Goal: Book appointment/travel/reservation

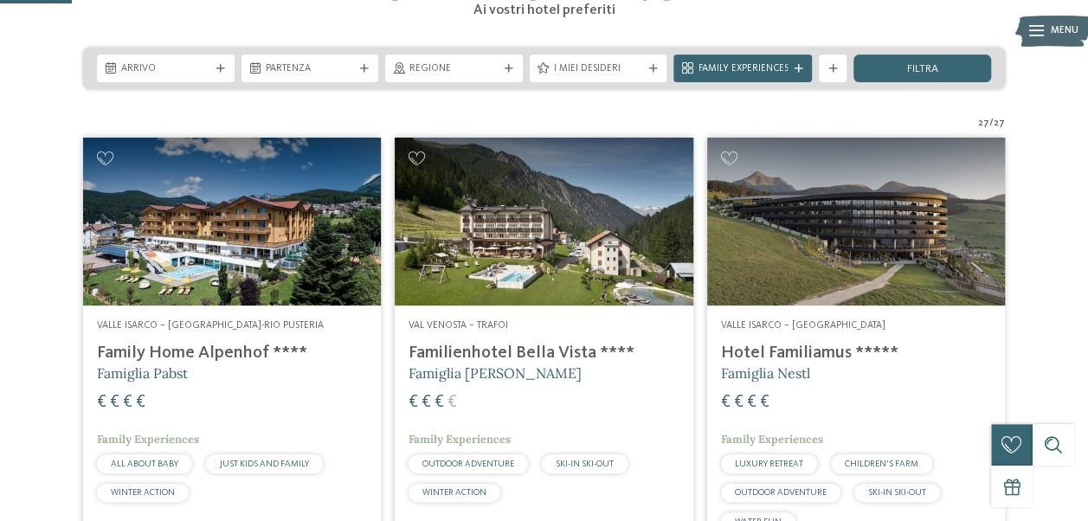
scroll to position [305, 0]
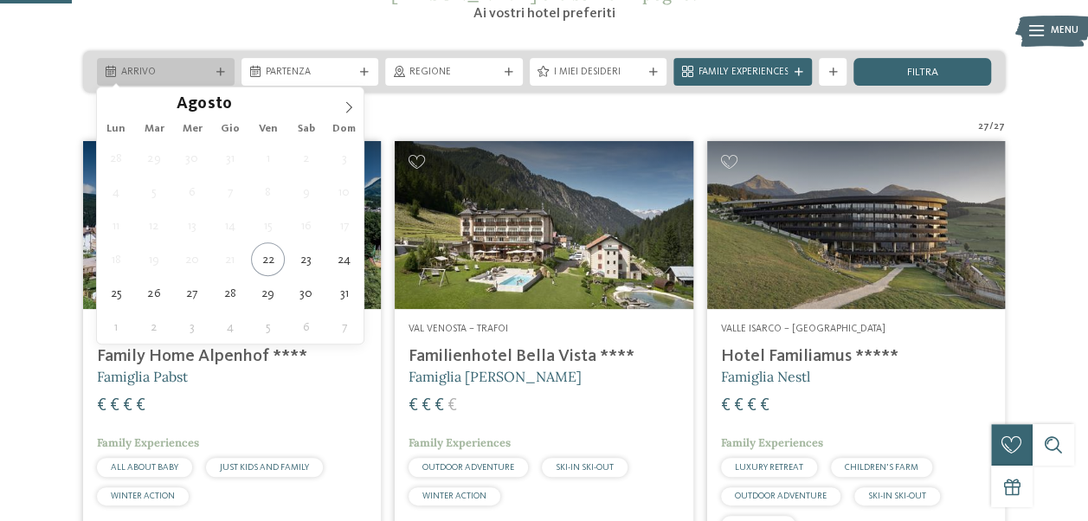
click at [194, 82] on div "Arrivo" at bounding box center [166, 72] width 138 height 28
type div "[DATE]"
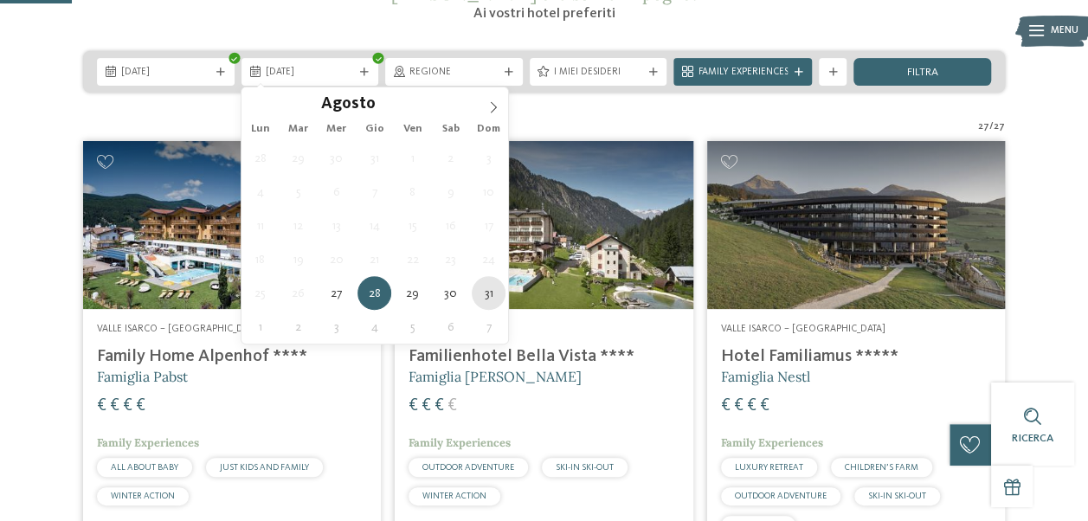
type div "[DATE]"
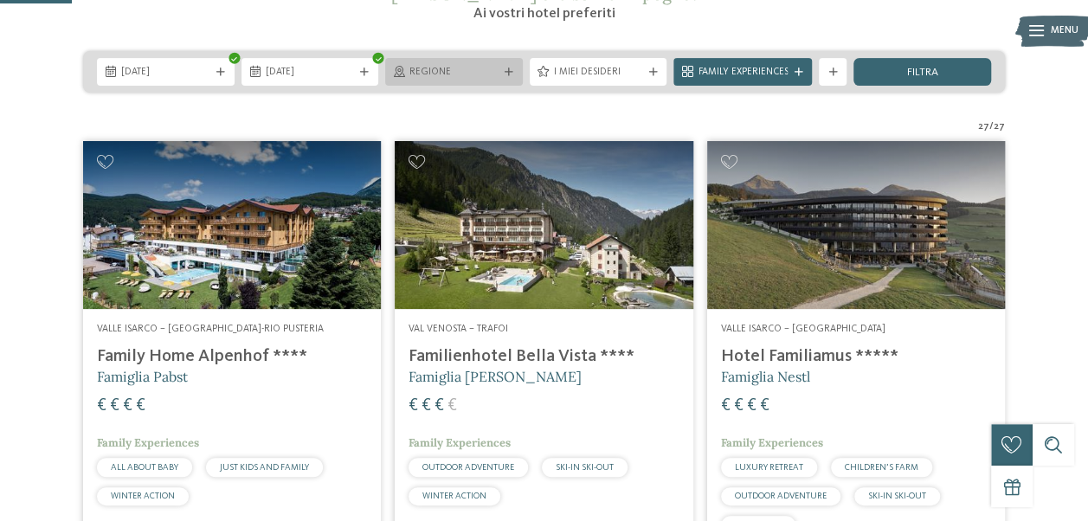
click at [474, 71] on span "Regione" at bounding box center [453, 73] width 89 height 14
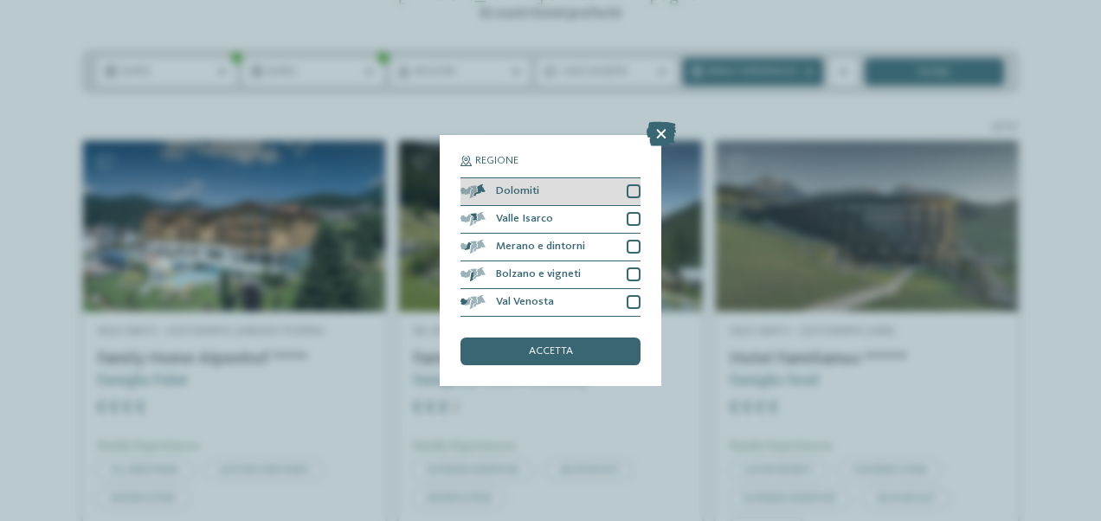
click at [634, 187] on div at bounding box center [634, 191] width 14 height 14
drag, startPoint x: 581, startPoint y: 334, endPoint x: 571, endPoint y: 343, distance: 12.9
click at [571, 343] on div "Regione Dolomiti Valle Isarco" at bounding box center [551, 260] width 180 height 209
click at [571, 343] on div "accetta" at bounding box center [551, 352] width 180 height 28
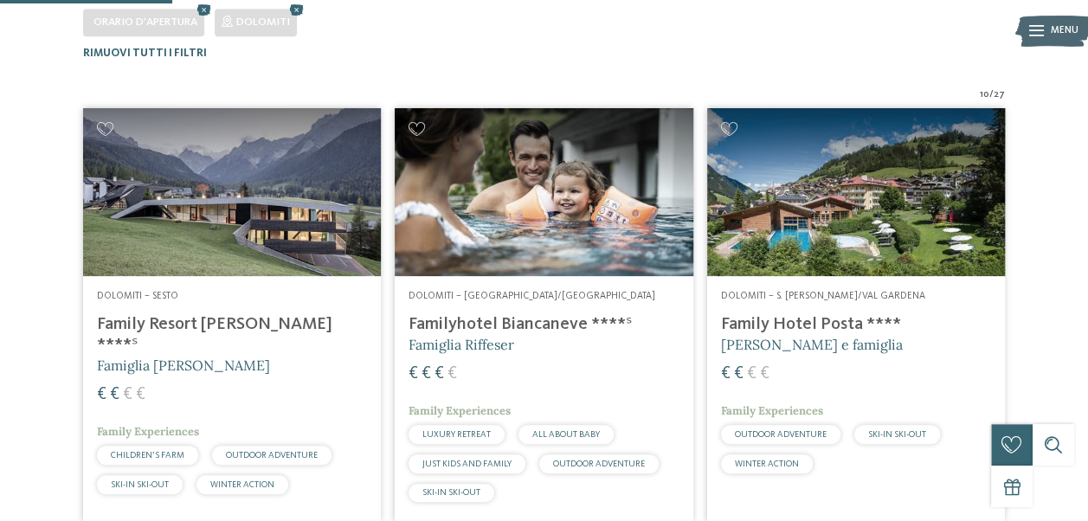
scroll to position [428, 0]
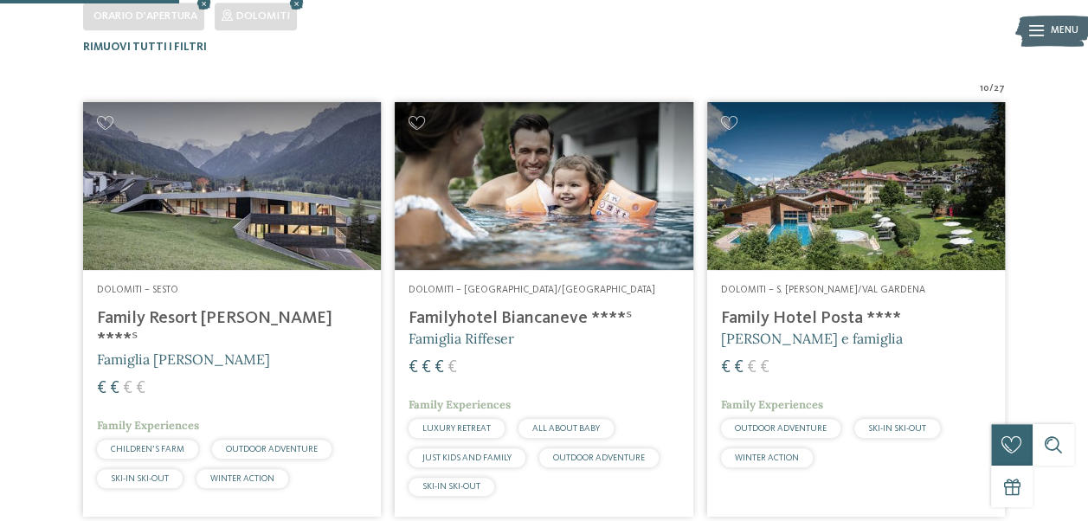
click at [1003, 185] on img at bounding box center [856, 186] width 298 height 168
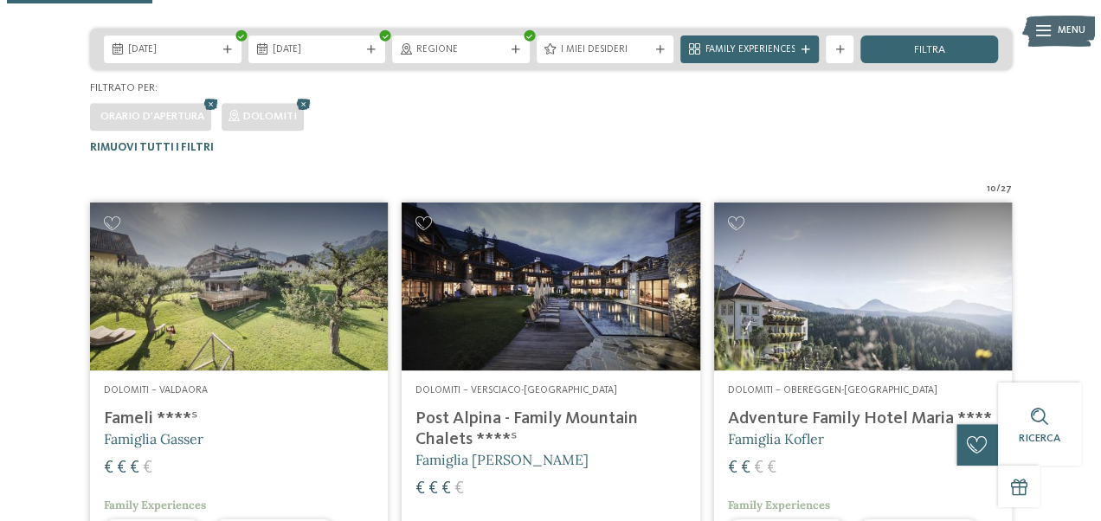
scroll to position [325, 0]
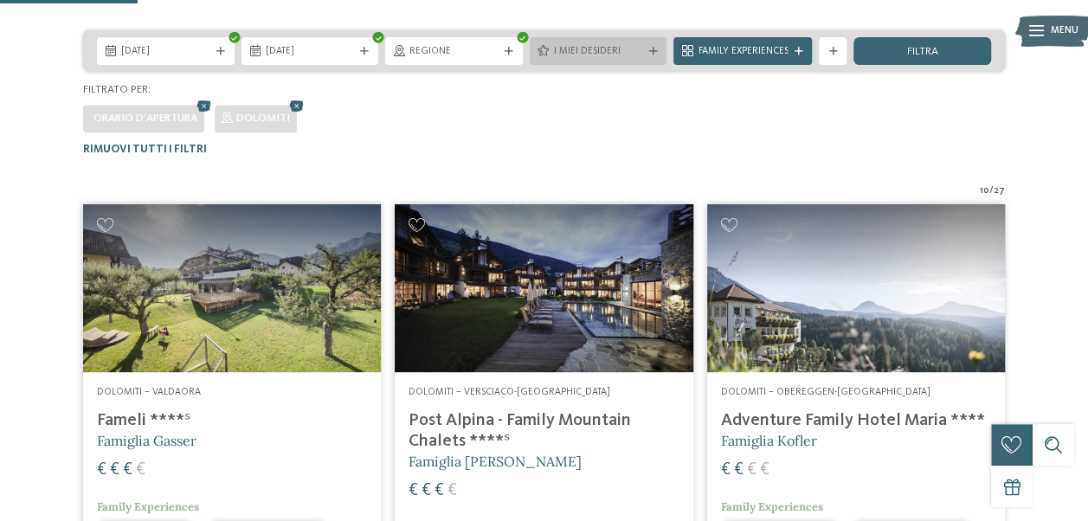
click at [592, 49] on span "I miei desideri" at bounding box center [598, 52] width 89 height 14
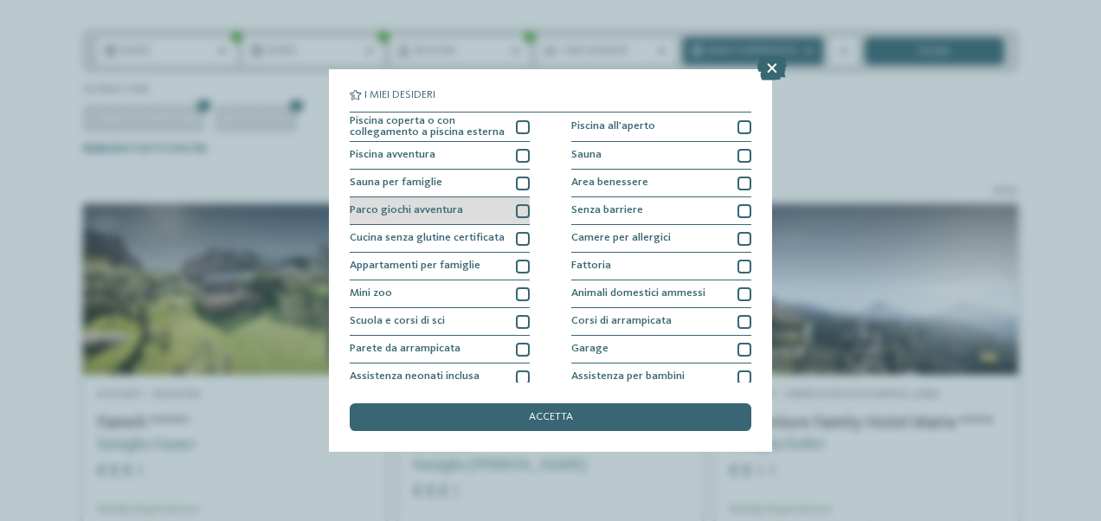
click at [516, 214] on div at bounding box center [523, 211] width 14 height 14
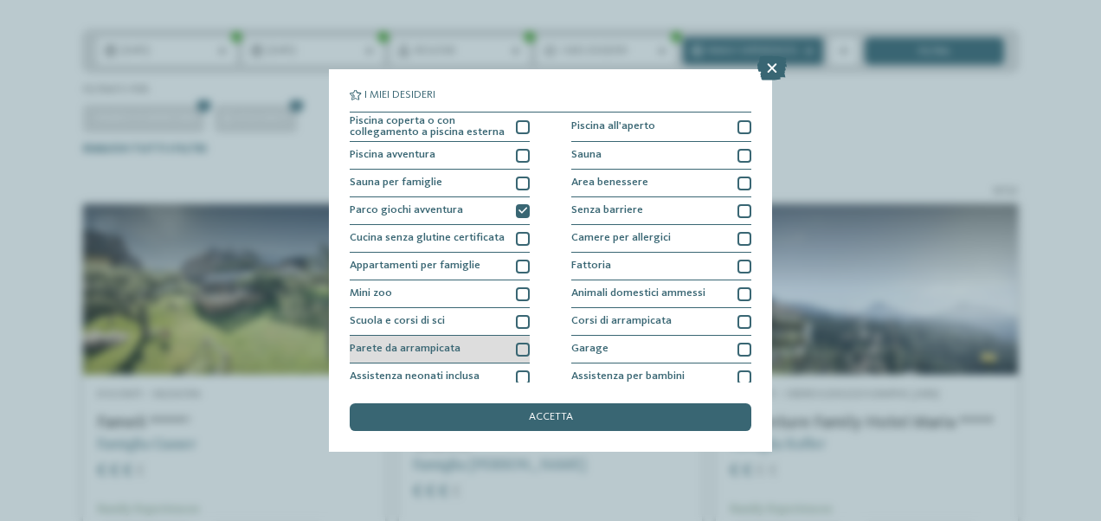
click at [520, 350] on div at bounding box center [523, 350] width 14 height 14
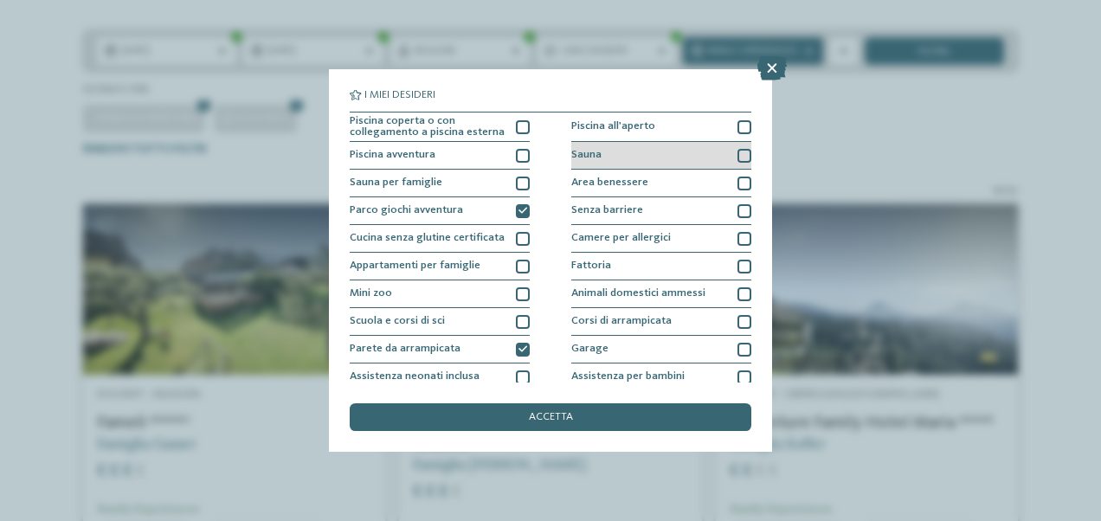
click at [697, 159] on div "Sauna" at bounding box center [661, 156] width 180 height 28
click at [738, 181] on div at bounding box center [745, 184] width 14 height 14
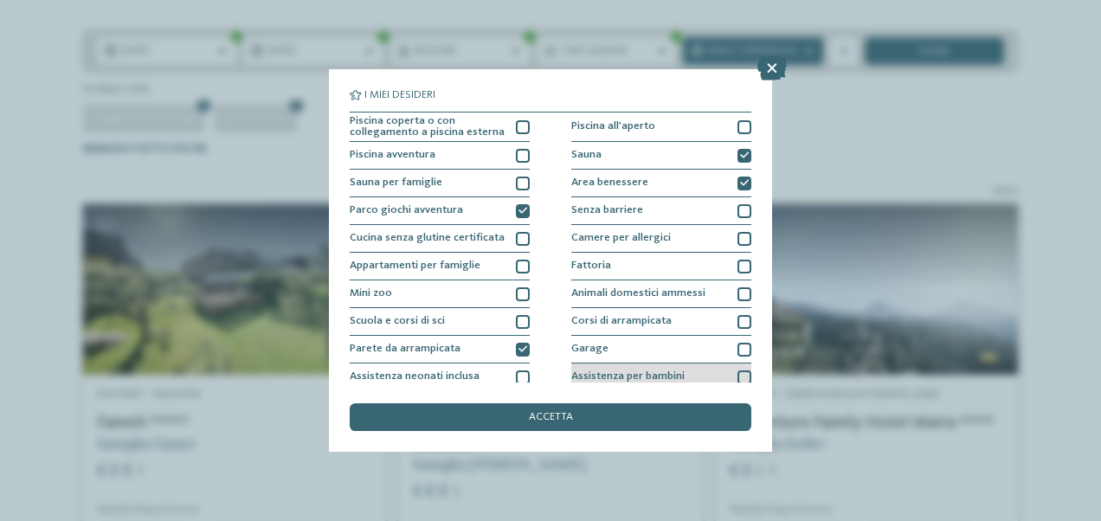
drag, startPoint x: 741, startPoint y: 383, endPoint x: 732, endPoint y: 373, distance: 12.9
click at [732, 373] on div "I miei desideri Piscina coperta o con collegamento a piscina esterna Piscina al…" at bounding box center [551, 260] width 402 height 341
click at [738, 373] on div at bounding box center [745, 378] width 14 height 14
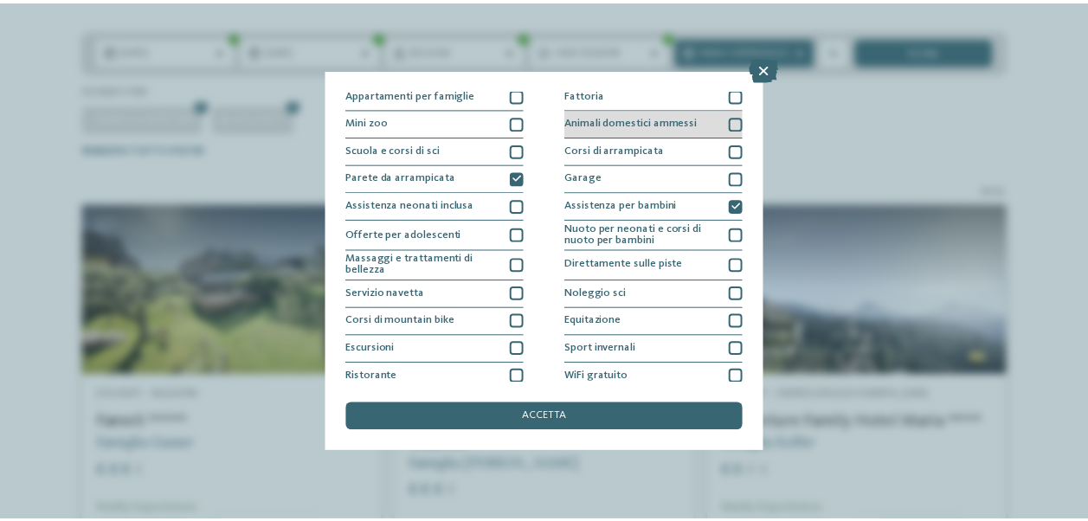
scroll to position [206, 0]
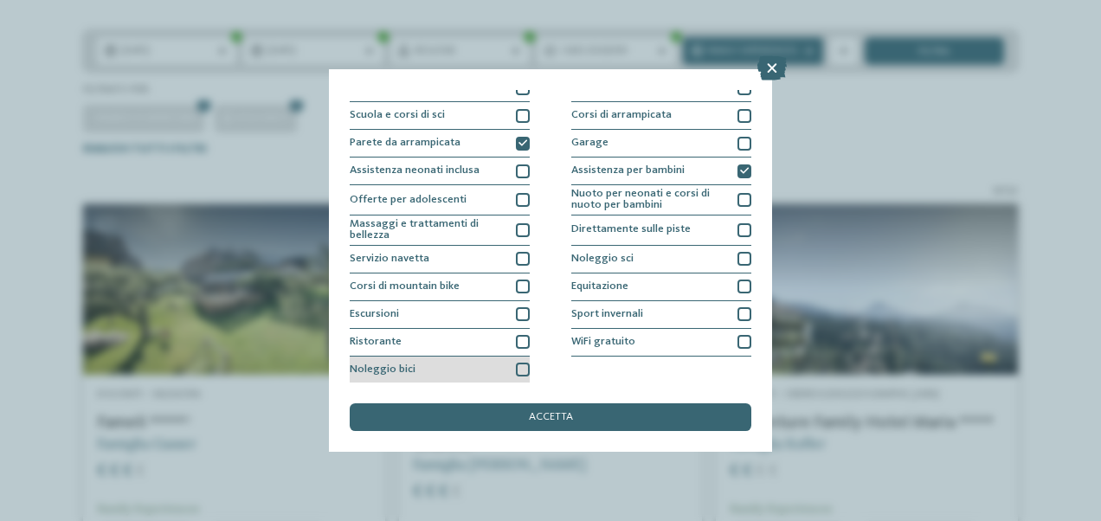
click at [520, 360] on div "Noleggio bici" at bounding box center [440, 371] width 180 height 28
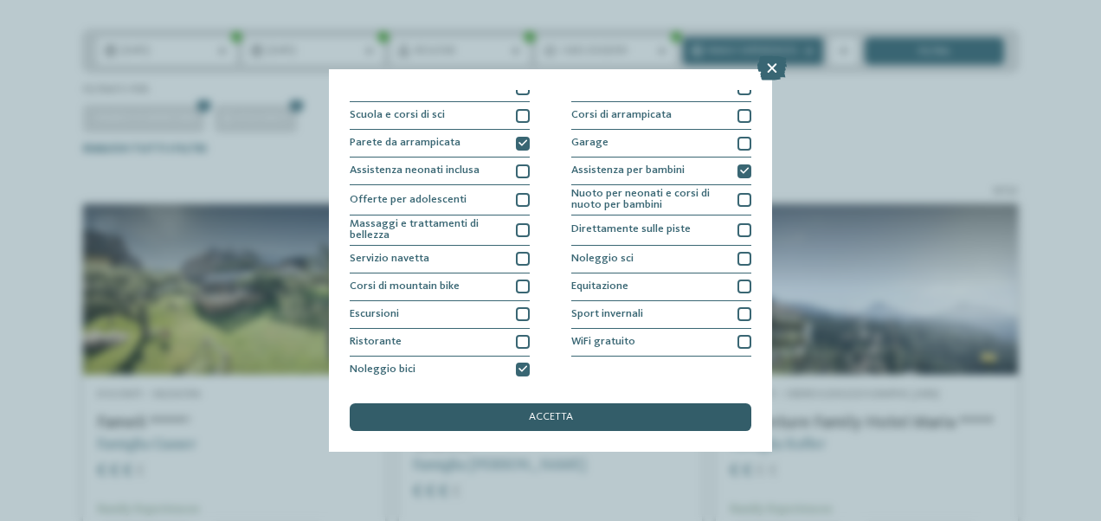
click at [524, 410] on div "accetta" at bounding box center [551, 417] width 402 height 28
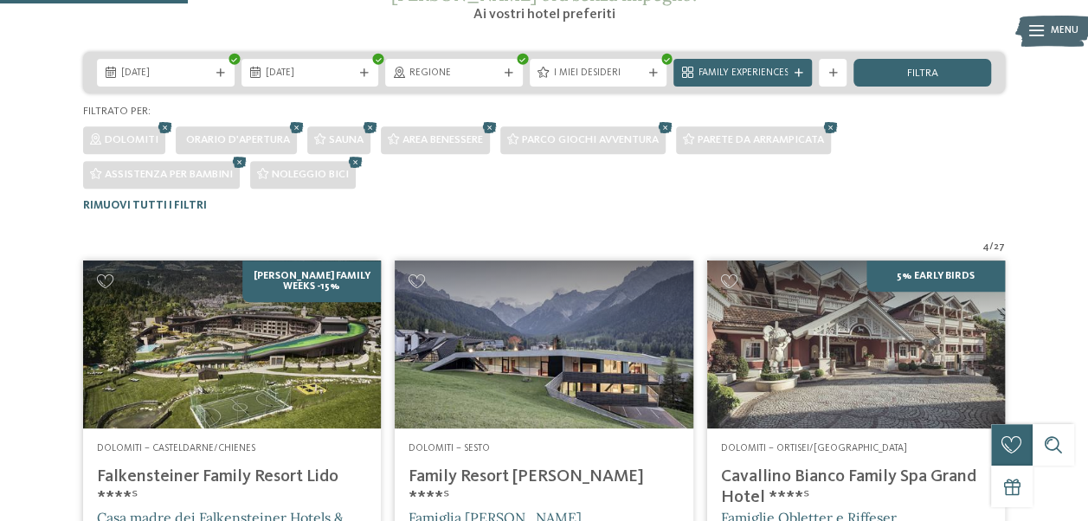
scroll to position [303, 0]
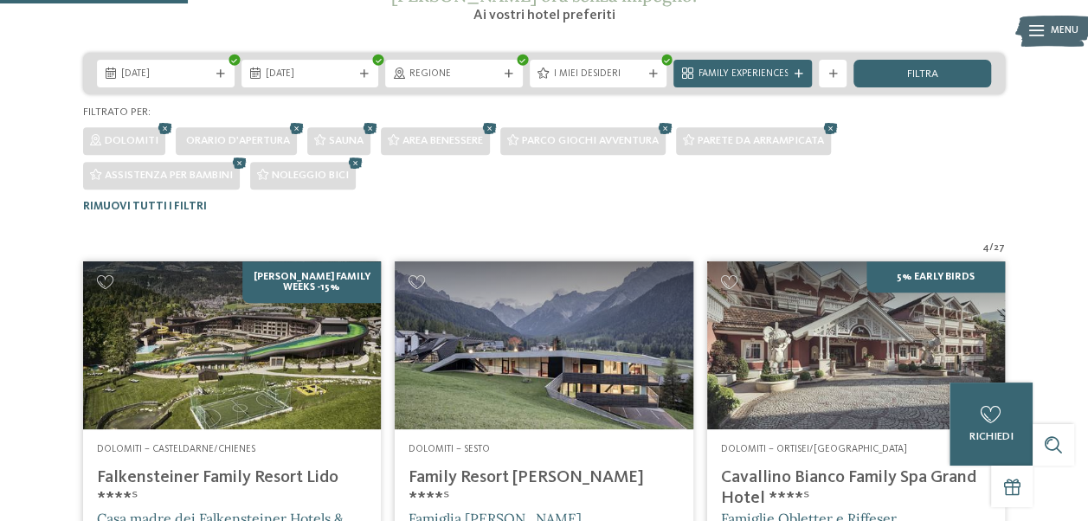
click at [523, 50] on div "Familienhotels Südtirol – dalle famiglie per le famiglie Gli esperti delle vaca…" at bounding box center [544, 501] width 1088 height 1415
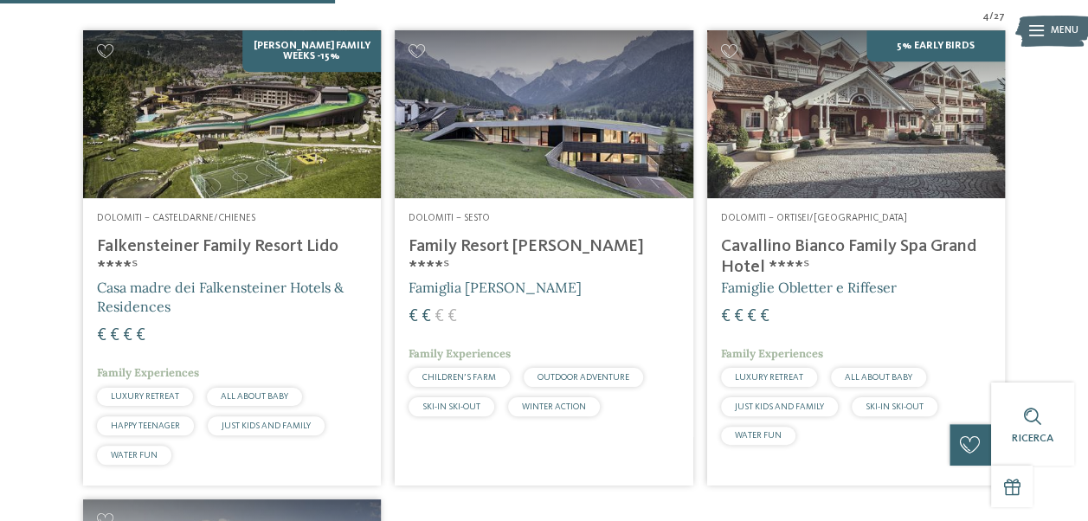
scroll to position [546, 0]
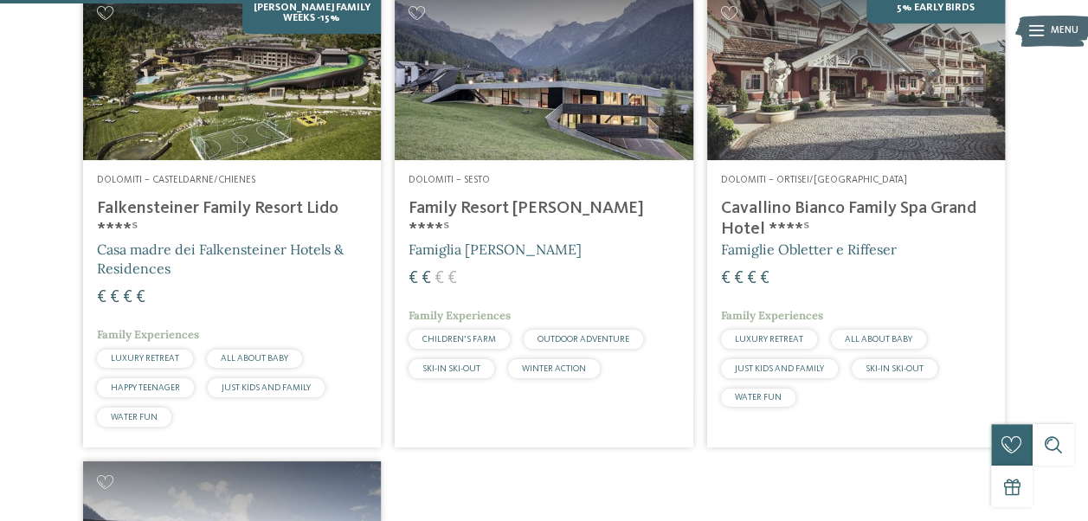
click at [32, 422] on div "4 / 27 Falky's Family Weeks -15% Dolomiti – Casteldarne/Chienes Falkensteiner F…" at bounding box center [544, 427] width 1088 height 911
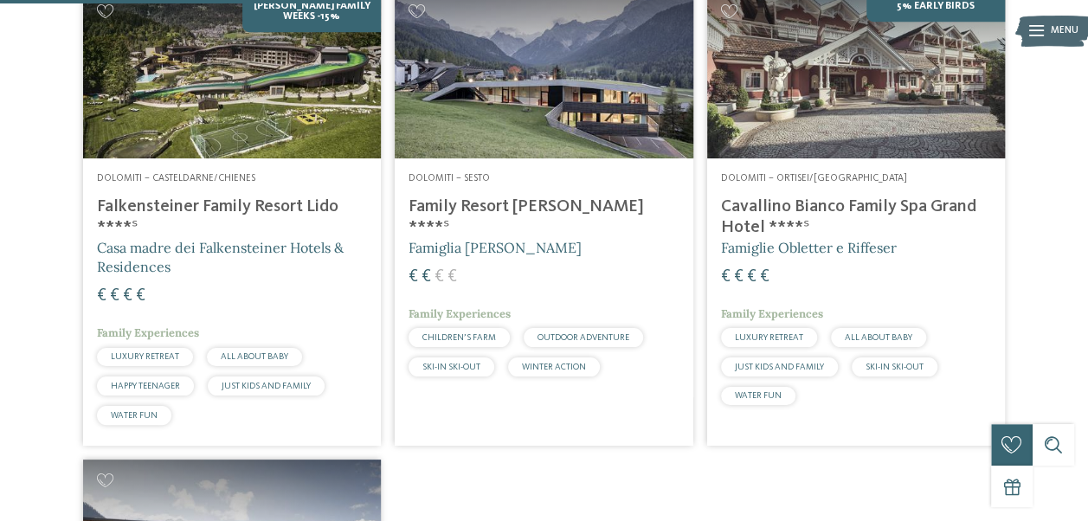
scroll to position [537, 0]
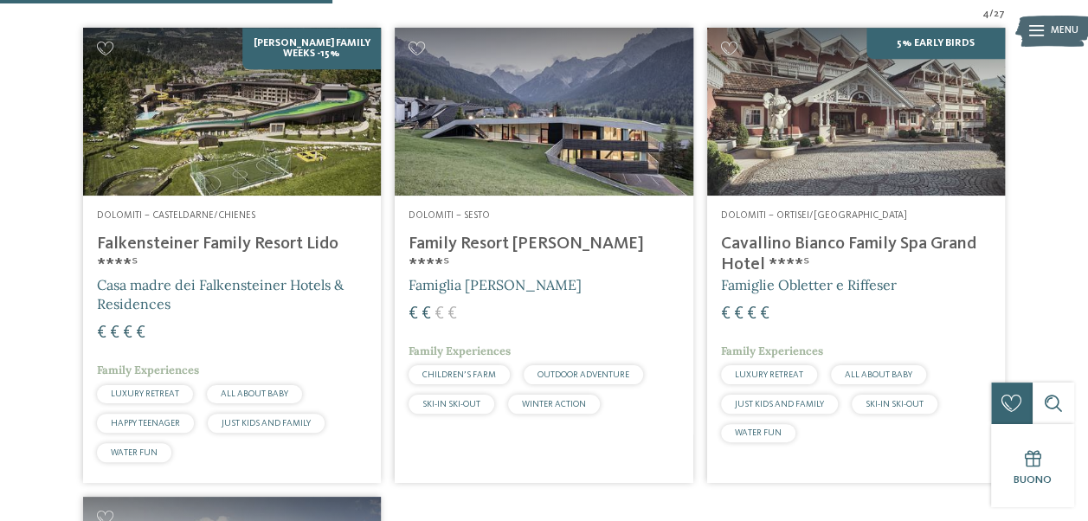
click at [177, 234] on h4 "Falkensteiner Family Resort Lido ****ˢ" at bounding box center [232, 255] width 270 height 42
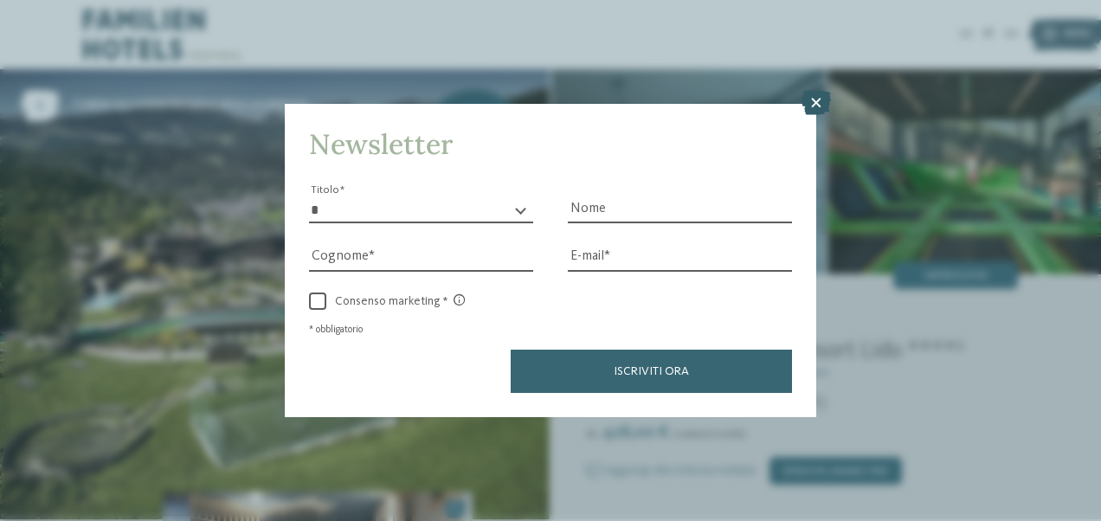
click at [813, 111] on icon at bounding box center [816, 103] width 29 height 24
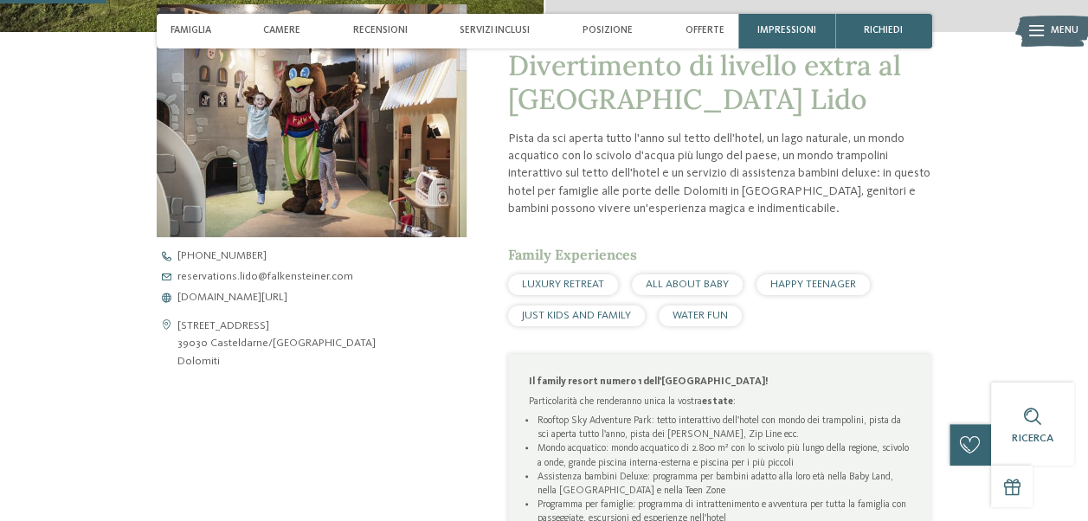
scroll to position [487, 0]
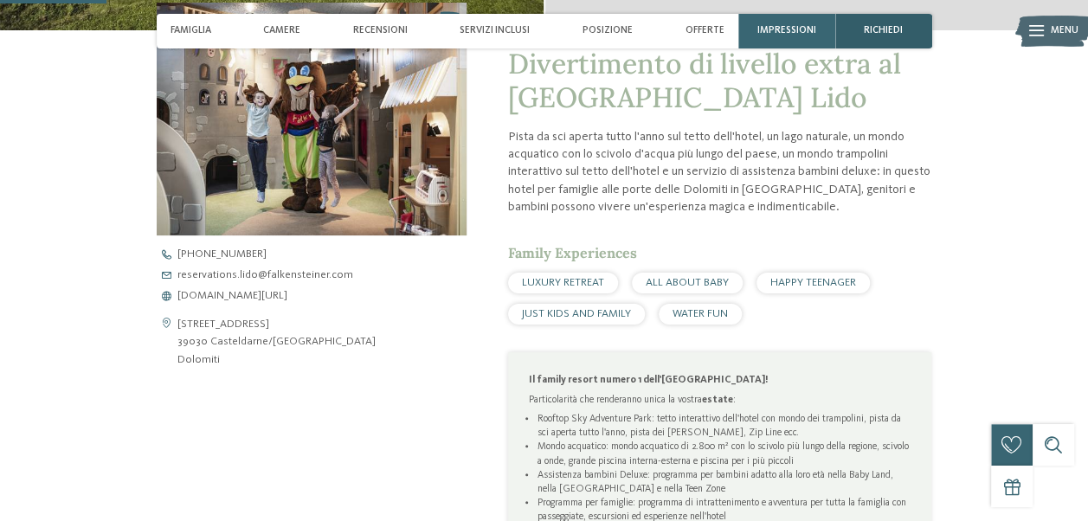
click at [923, 27] on div "richiedi" at bounding box center [883, 31] width 97 height 35
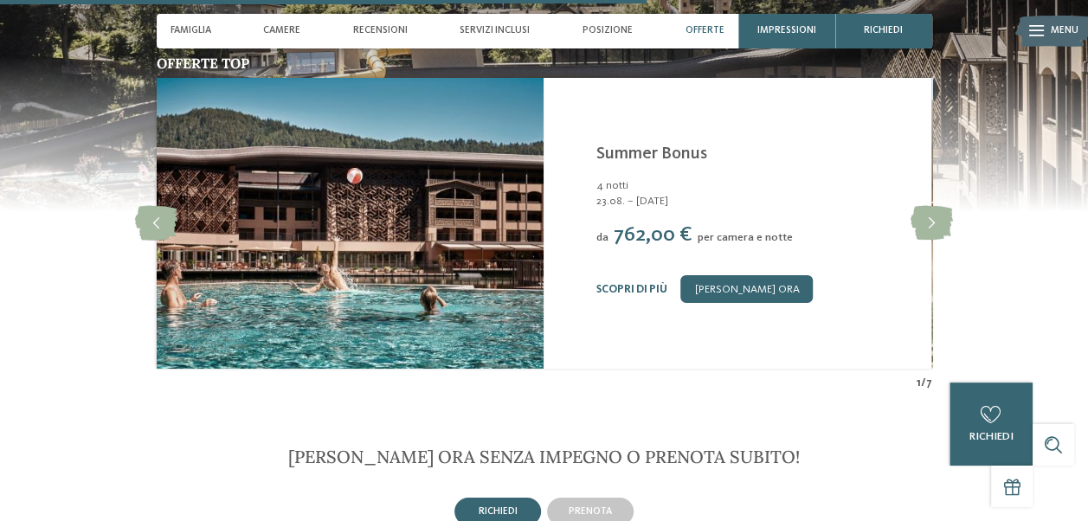
scroll to position [2955, 0]
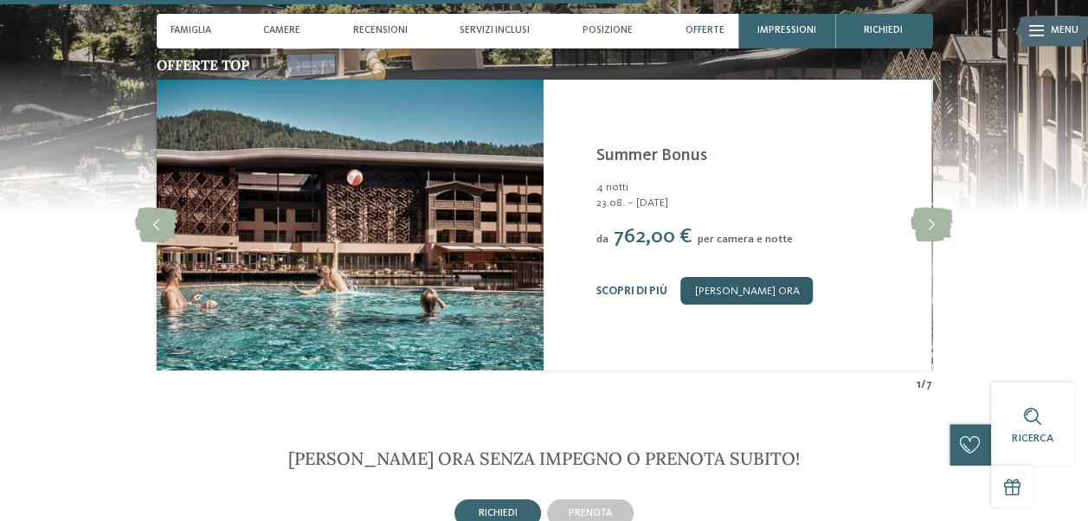
click at [755, 305] on link "[PERSON_NAME] ora" at bounding box center [746, 291] width 132 height 28
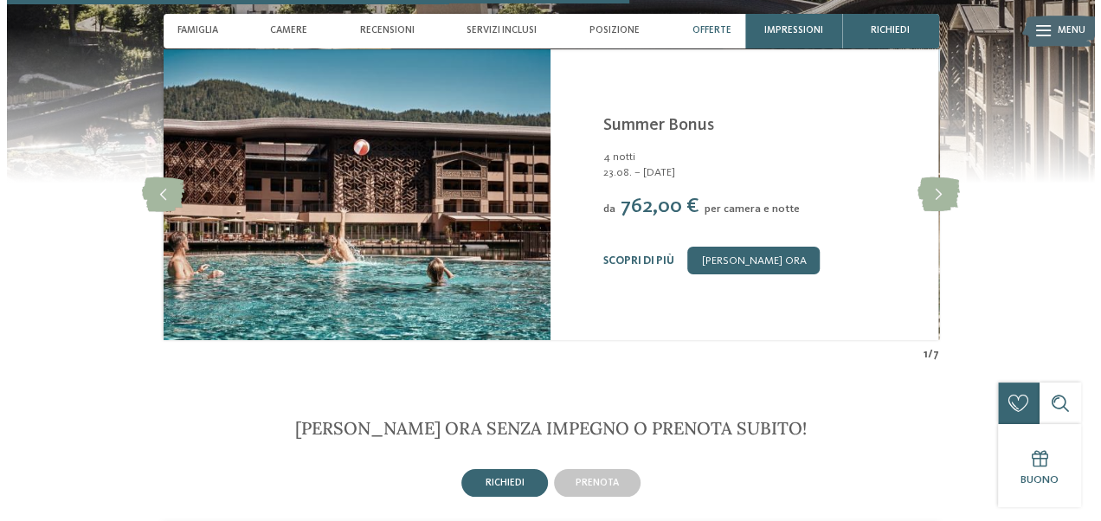
scroll to position [2967, 0]
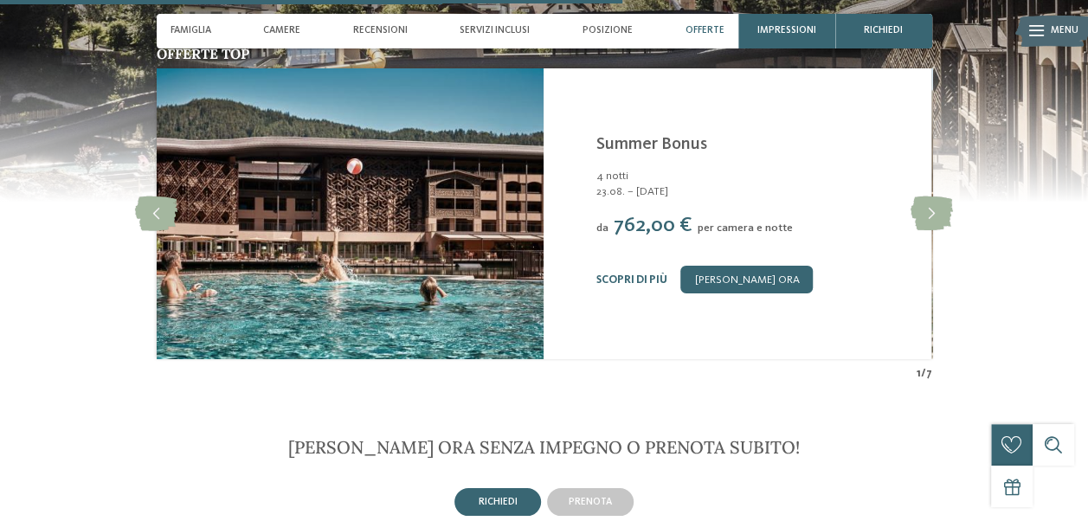
drag, startPoint x: 712, startPoint y: 33, endPoint x: 966, endPoint y: 63, distance: 256.3
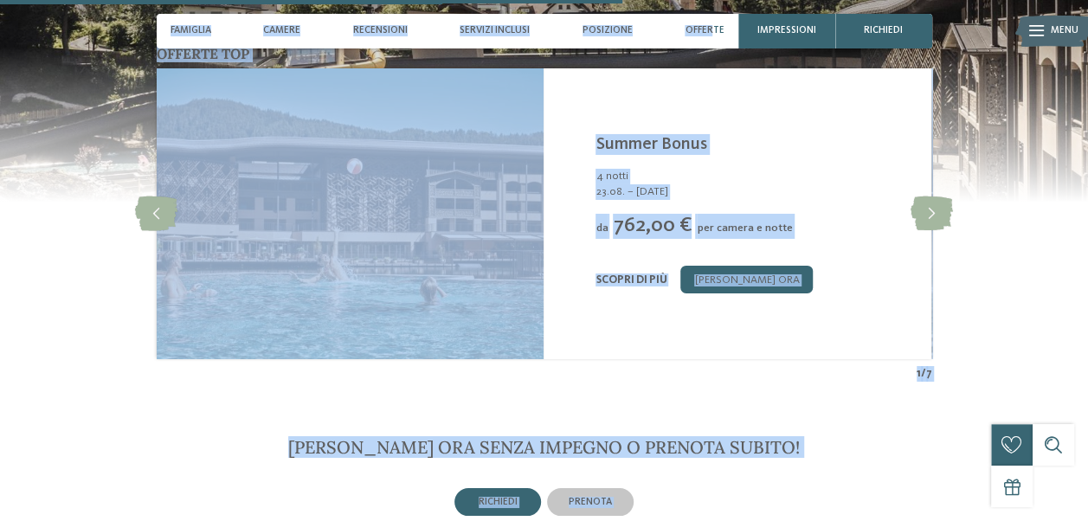
click at [966, 63] on img at bounding box center [544, 46] width 1088 height 312
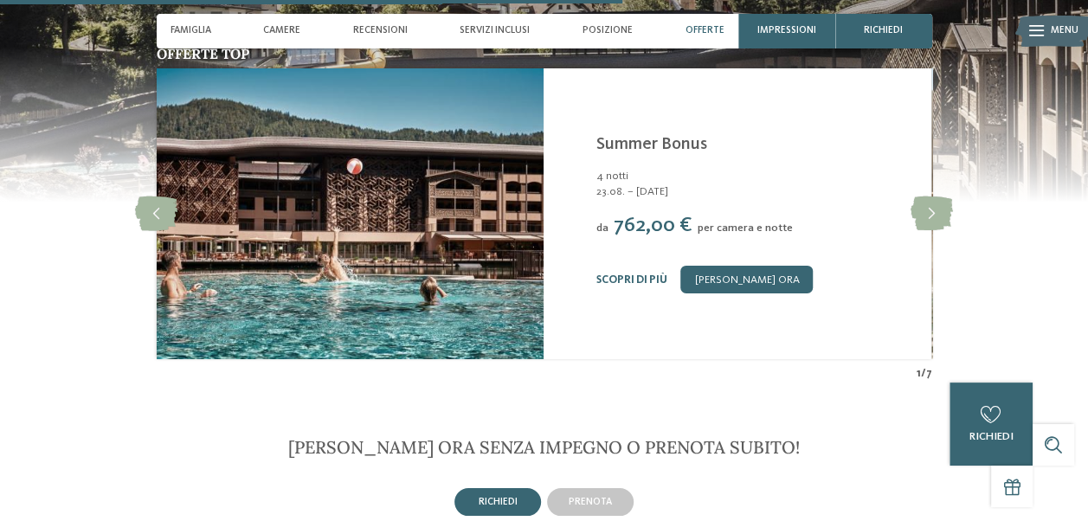
click at [1064, 25] on span "Menu" at bounding box center [1065, 31] width 28 height 14
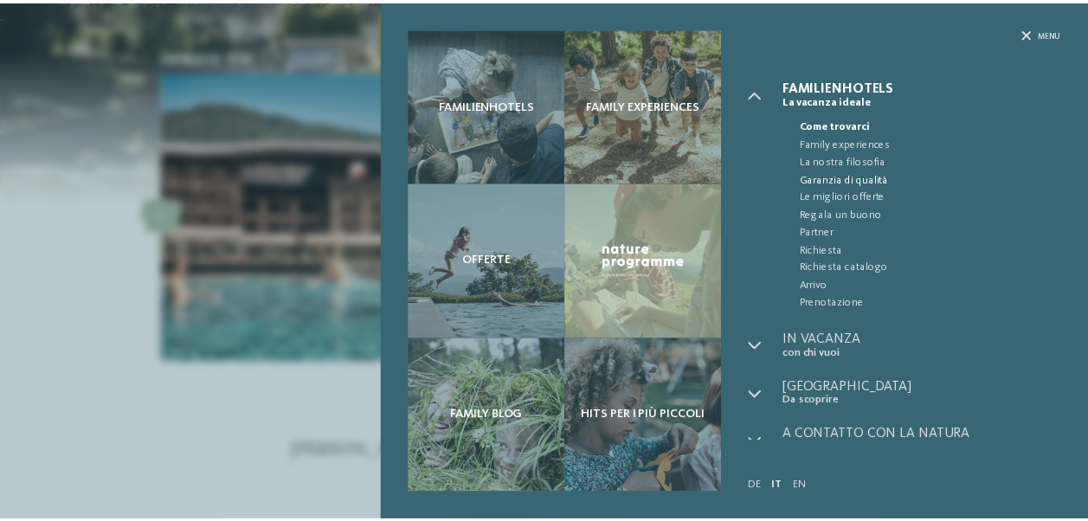
scroll to position [14, 0]
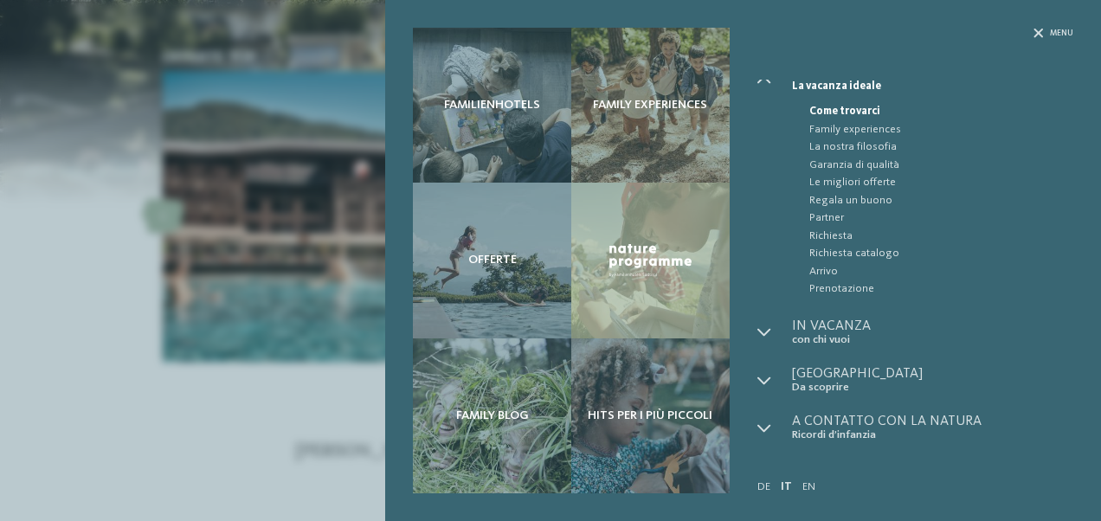
click at [85, 387] on div "Familienhotels Family experiences Offerte" at bounding box center [550, 260] width 1101 height 521
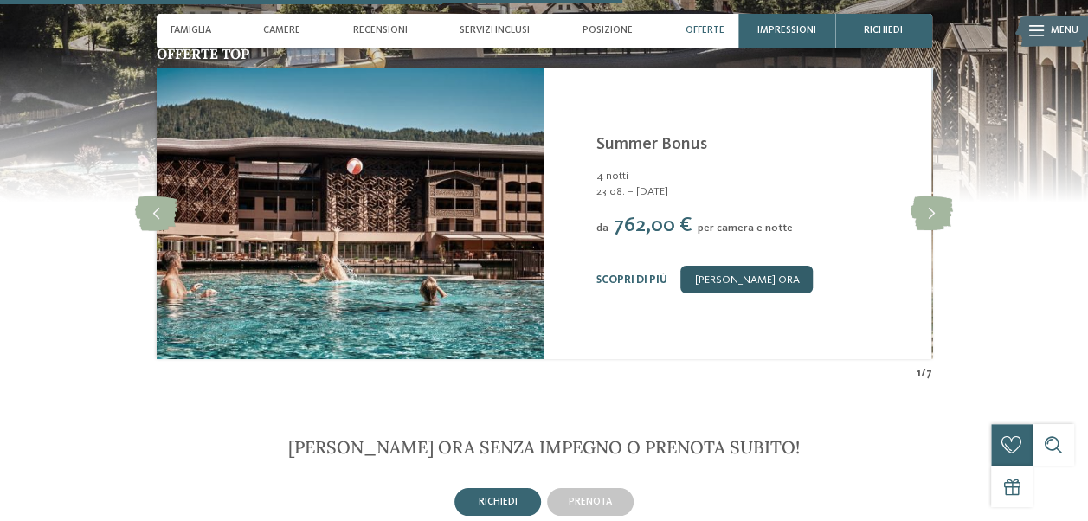
click at [737, 293] on link "[PERSON_NAME] ora" at bounding box center [746, 280] width 132 height 28
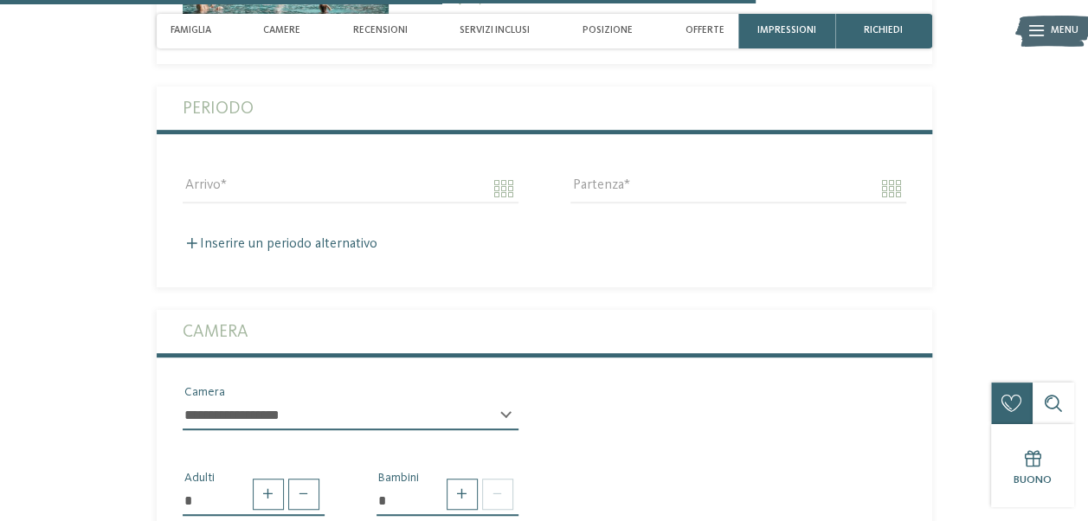
scroll to position [3632, 0]
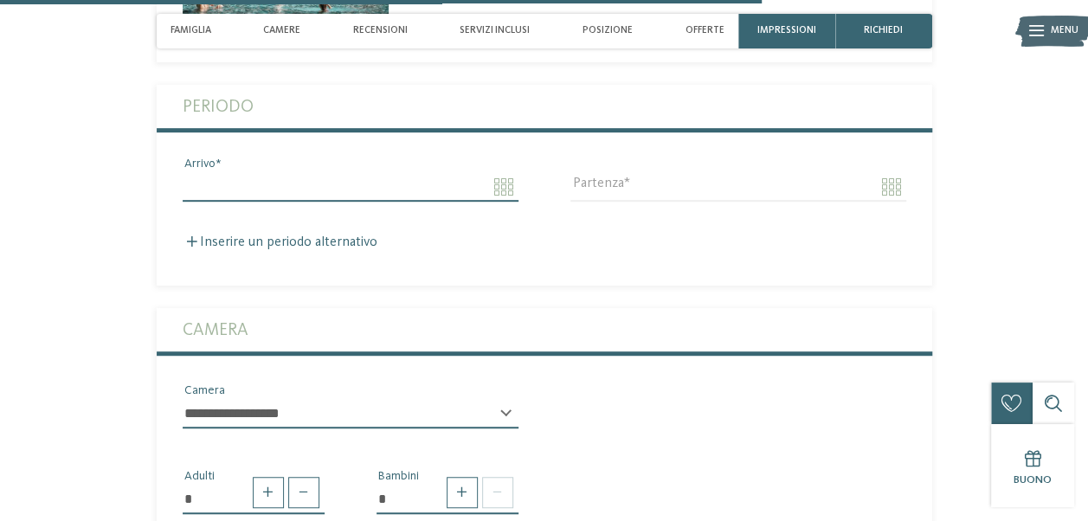
click at [285, 202] on input "Arrivo" at bounding box center [351, 186] width 336 height 29
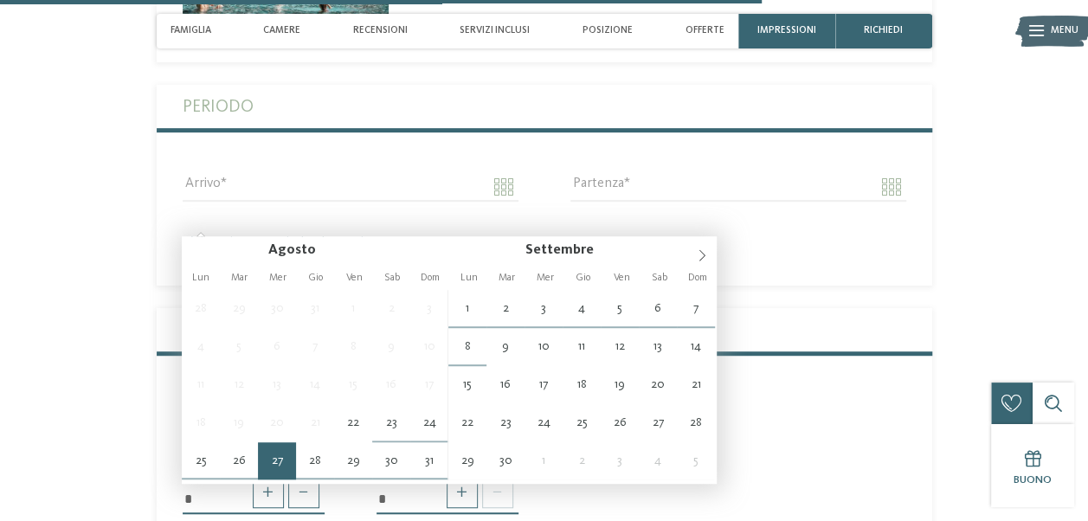
type input "**********"
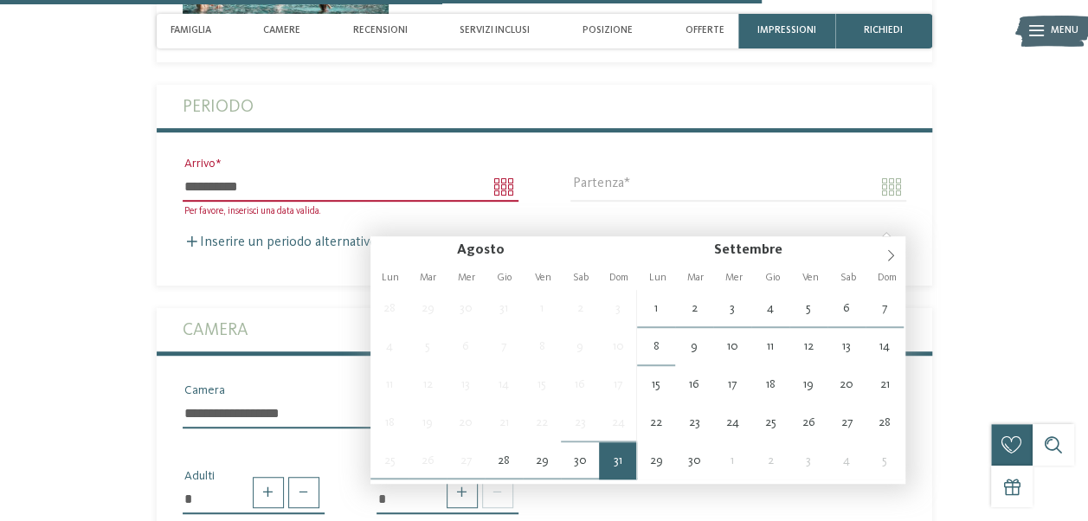
type input "**********"
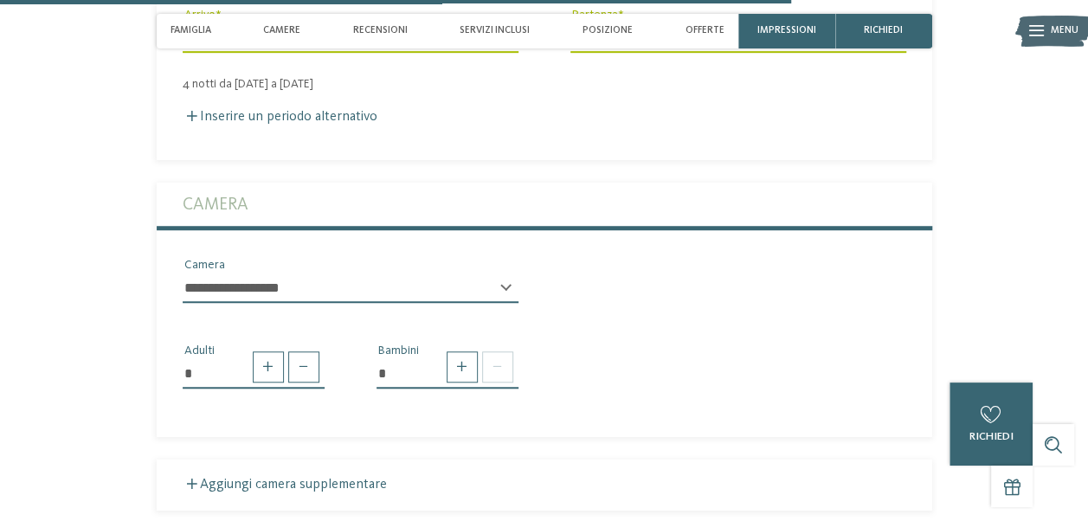
scroll to position [3788, 0]
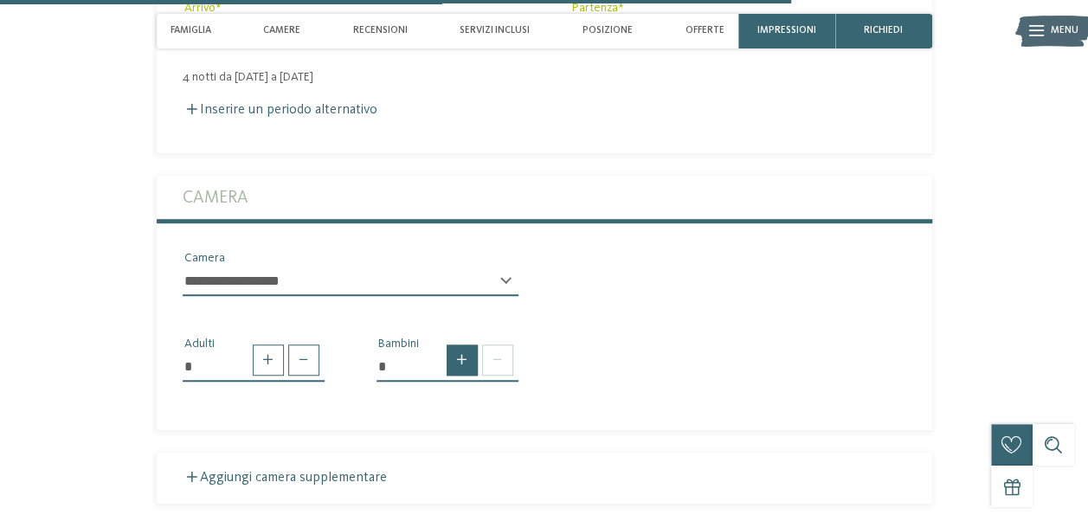
click at [463, 376] on span at bounding box center [462, 360] width 31 height 31
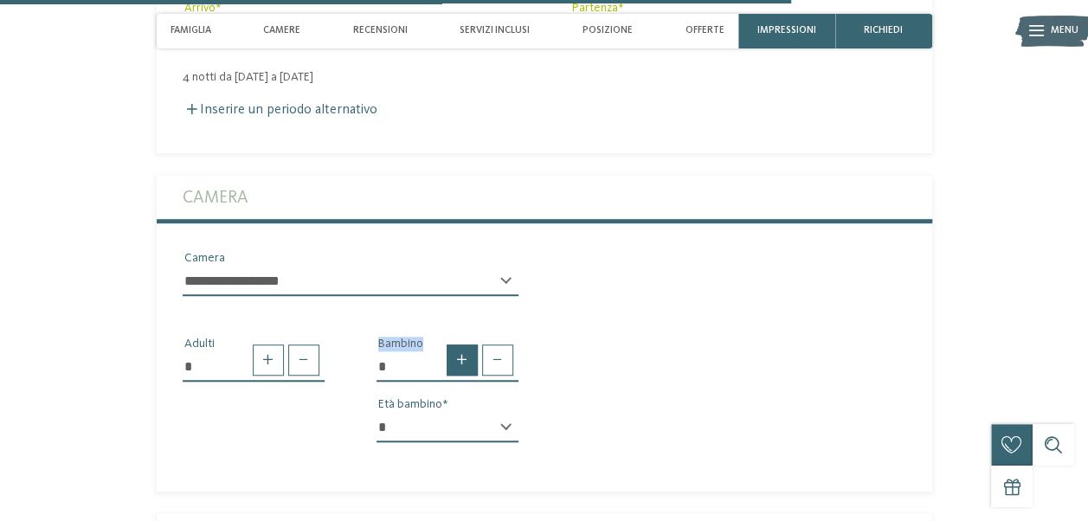
click at [463, 376] on span at bounding box center [462, 360] width 31 height 31
type input "*"
click at [463, 442] on select "* * * * * * * * * * * ** ** ** ** ** ** ** **" at bounding box center [448, 427] width 142 height 29
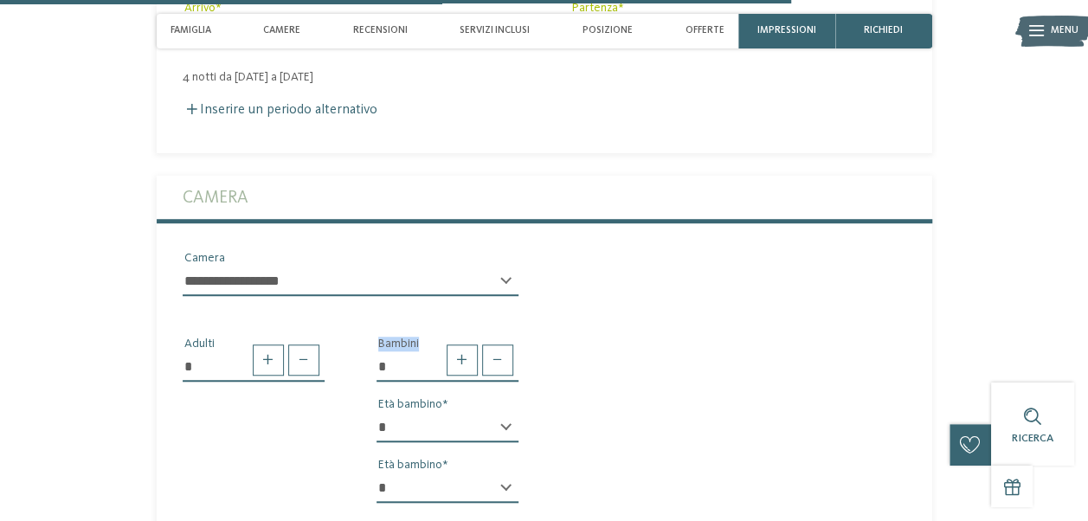
select select "*"
click at [377, 442] on select "* * * * * * * * * * * ** ** ** ** ** ** ** **" at bounding box center [448, 427] width 142 height 29
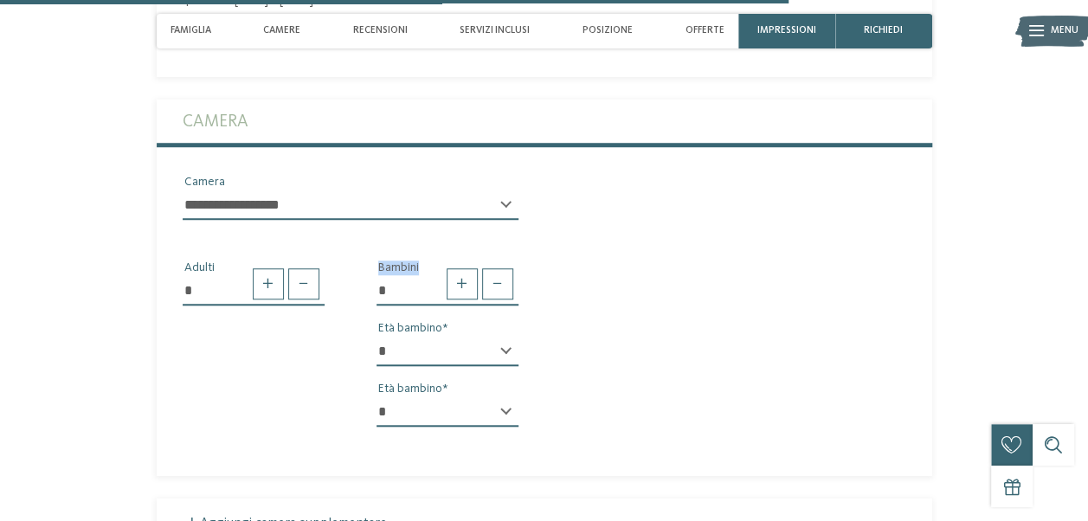
scroll to position [3866, 0]
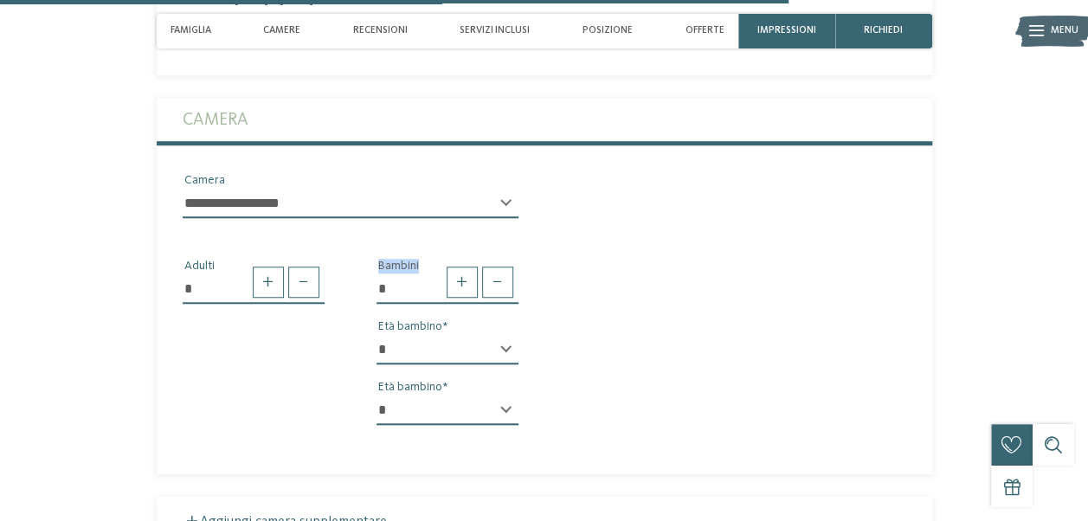
click at [466, 425] on select "* * * * * * * * * * * ** ** ** ** ** ** ** **" at bounding box center [448, 410] width 142 height 29
select select "*"
click at [377, 425] on select "* * * * * * * * * * * ** ** ** ** ** ** ** **" at bounding box center [448, 410] width 142 height 29
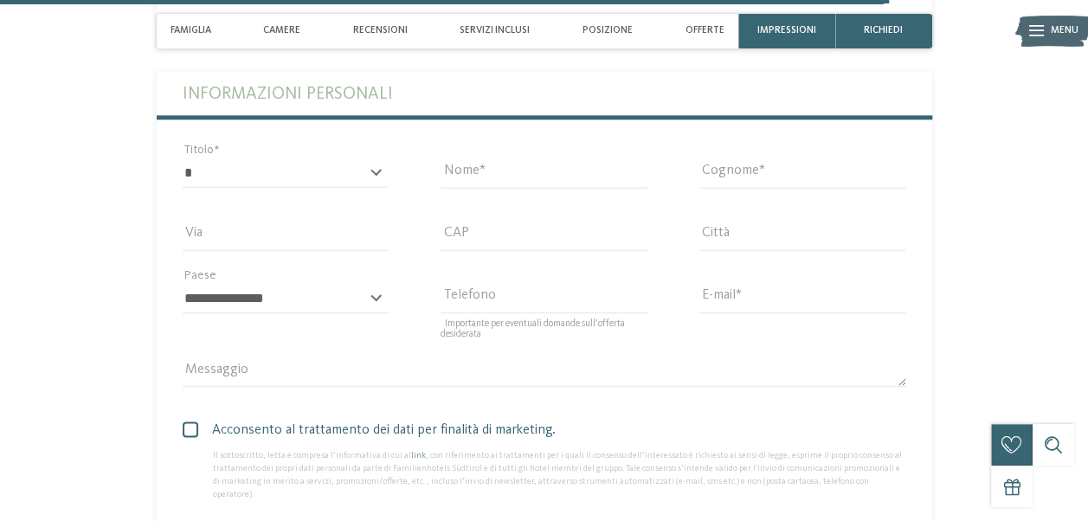
scroll to position [4370, 0]
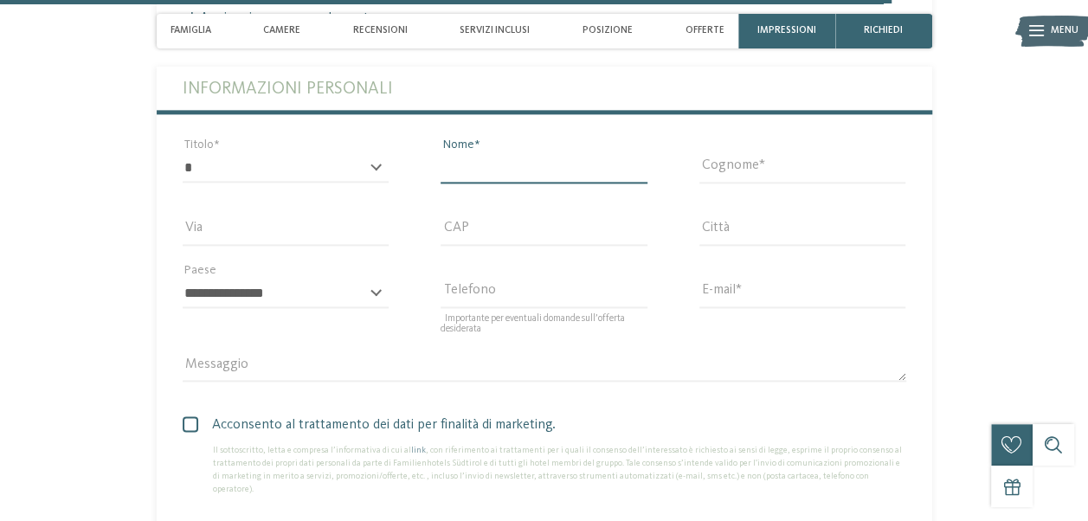
click at [485, 183] on input "Nome" at bounding box center [544, 167] width 207 height 29
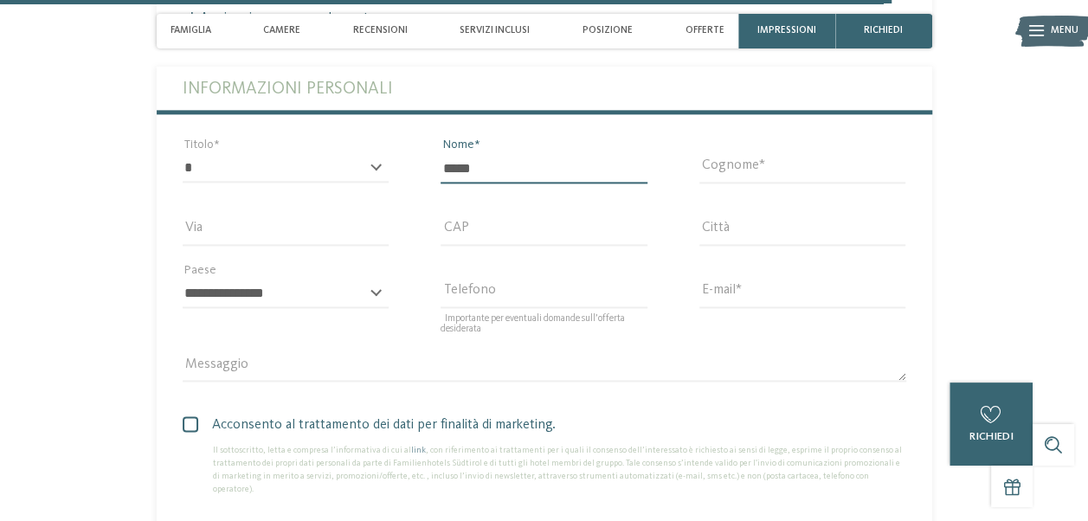
type input "*****"
type input "*"
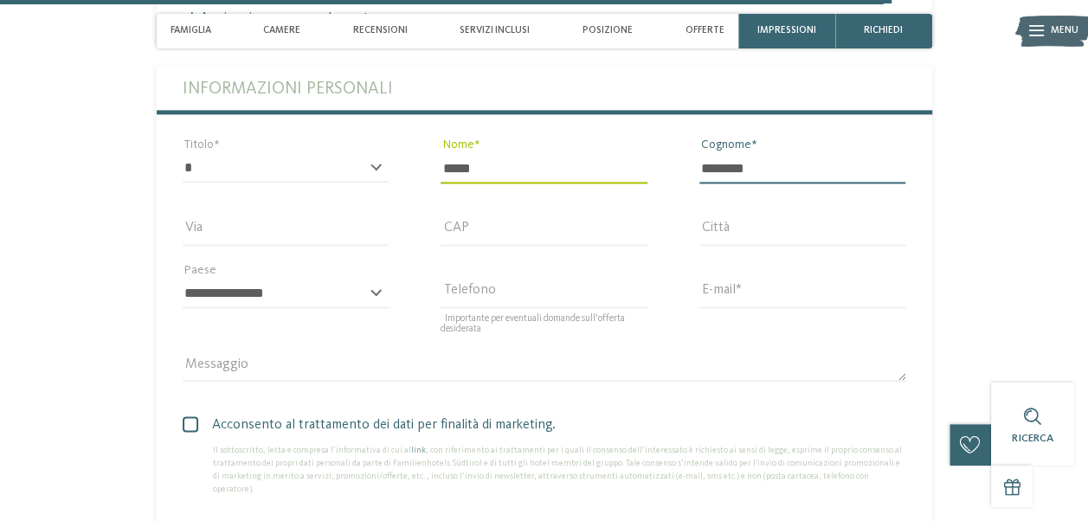
type input "********"
click at [284, 183] on select "* ****** ******* ******** ******" at bounding box center [286, 167] width 207 height 29
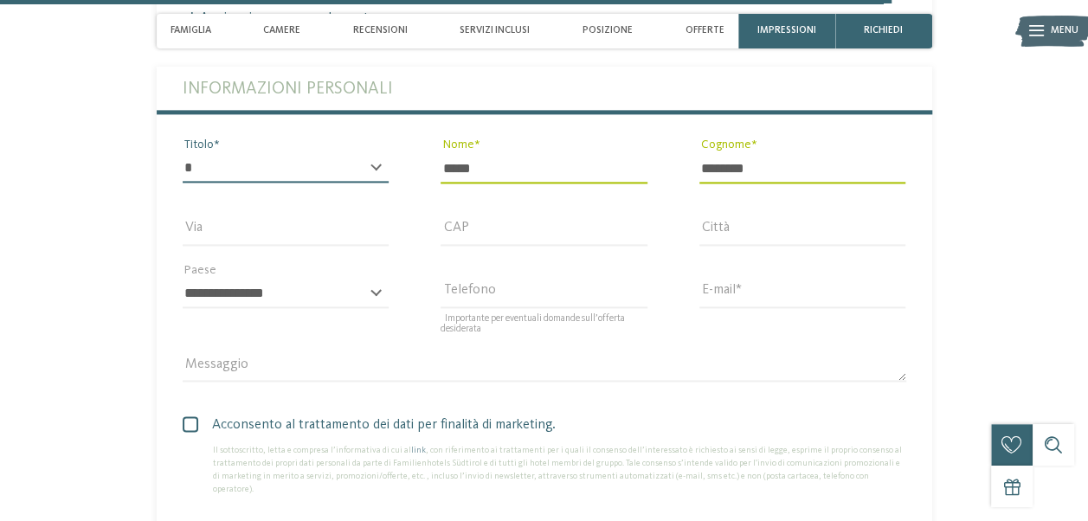
select select "*"
click at [183, 183] on select "* ****** ******* ******** ******" at bounding box center [286, 167] width 207 height 29
click at [255, 246] on input "Via" at bounding box center [286, 230] width 207 height 29
click at [719, 308] on input "E-mail" at bounding box center [802, 293] width 207 height 29
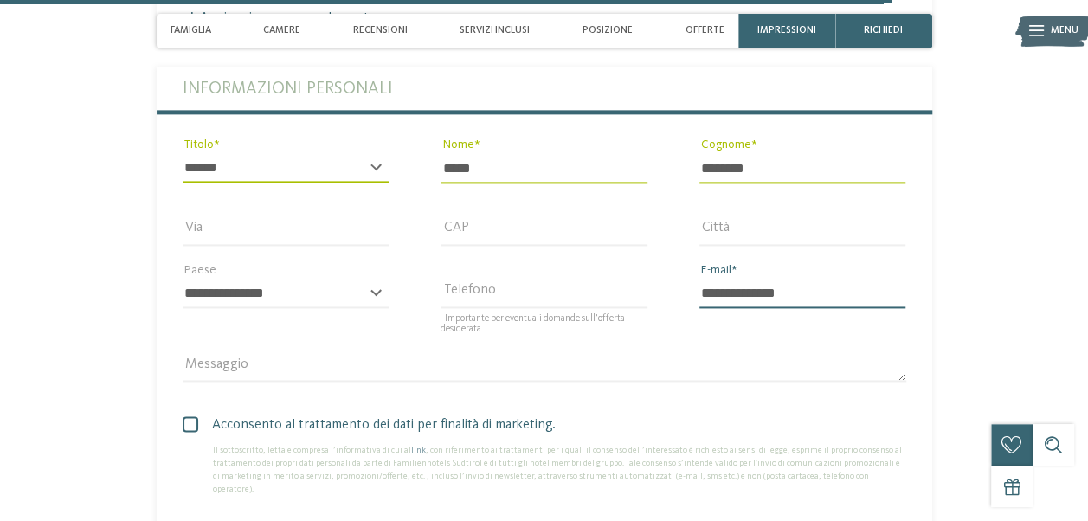
type input "**********"
